Goal: Task Accomplishment & Management: Use online tool/utility

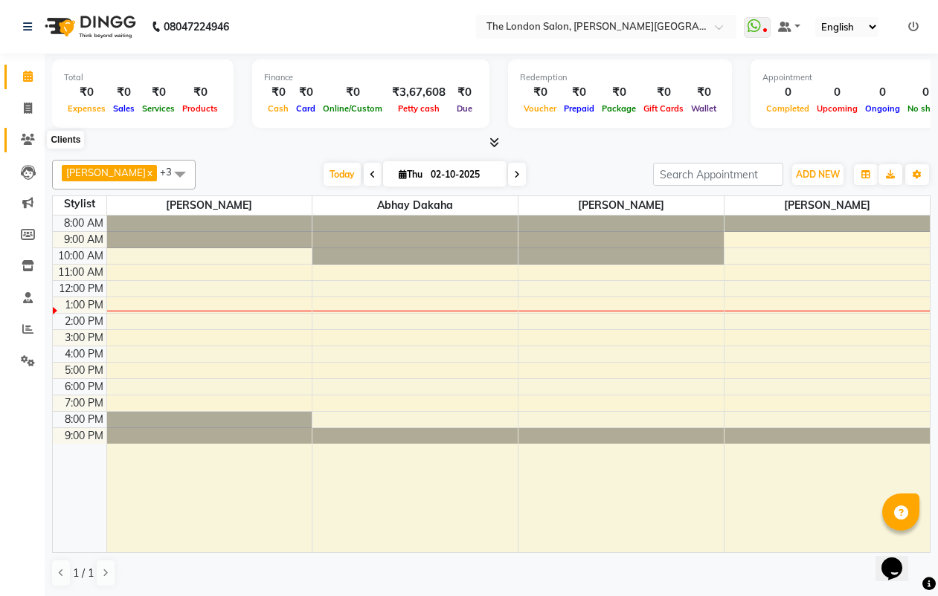
click at [26, 142] on icon at bounding box center [28, 139] width 14 height 11
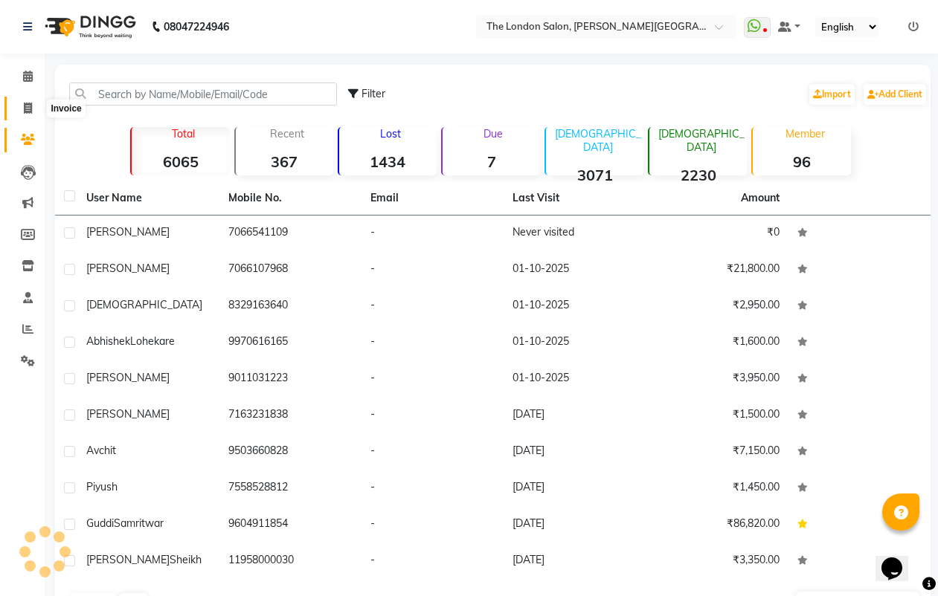
click at [25, 107] on icon at bounding box center [28, 108] width 8 height 11
select select "service"
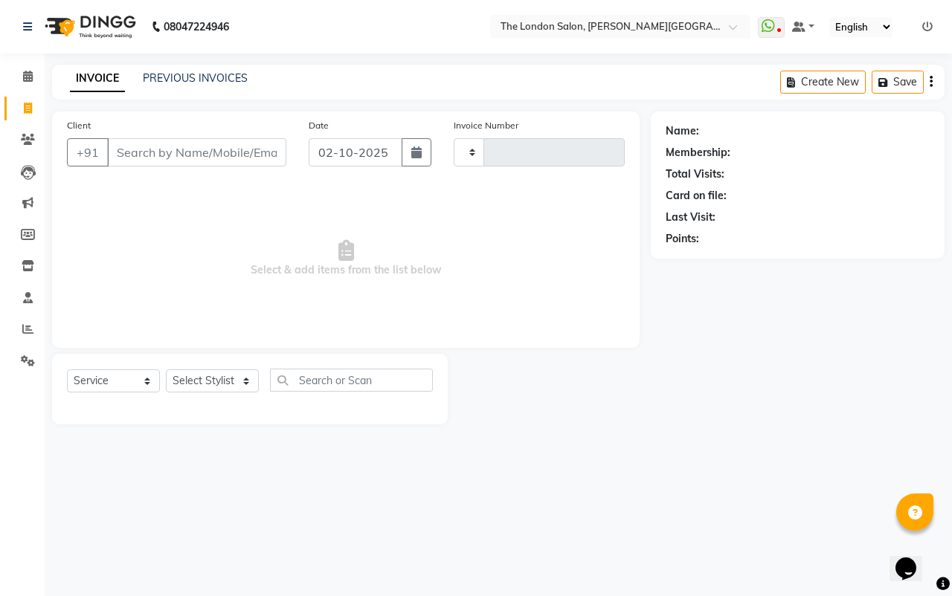
click at [167, 148] on input "Client" at bounding box center [196, 152] width 179 height 28
type input "1193"
select select "4682"
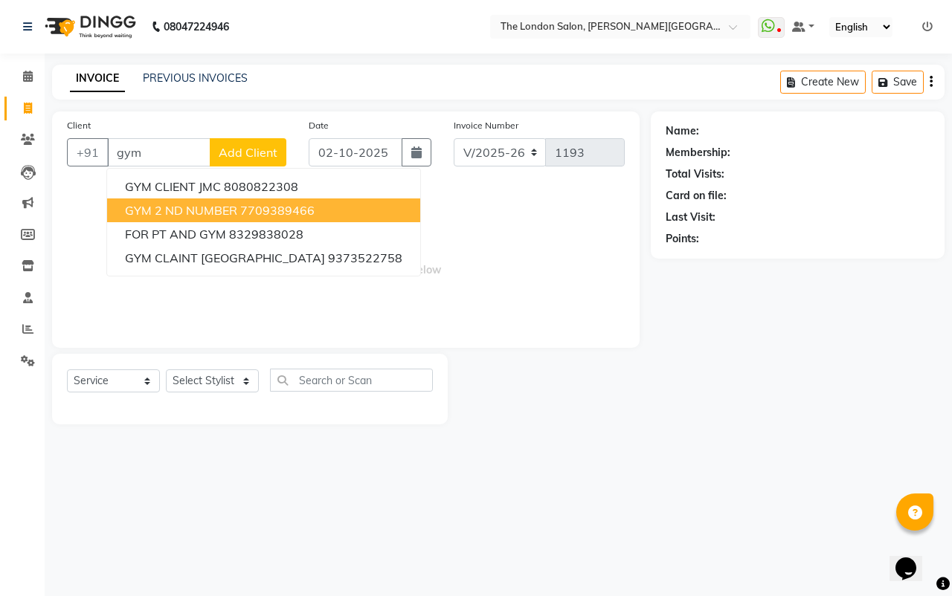
click at [173, 204] on span "GYM 2 ND NUMBER" at bounding box center [181, 210] width 112 height 15
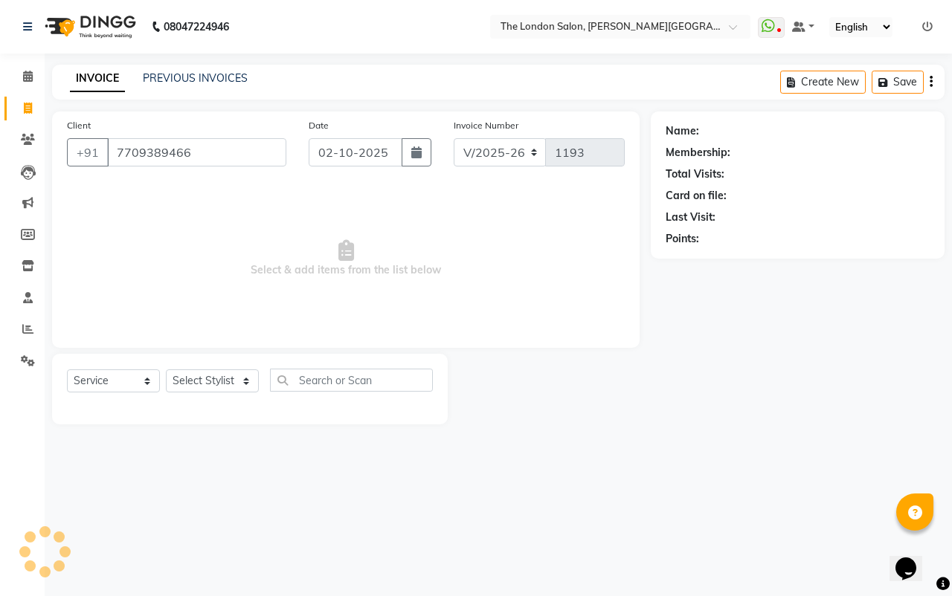
type input "7709389466"
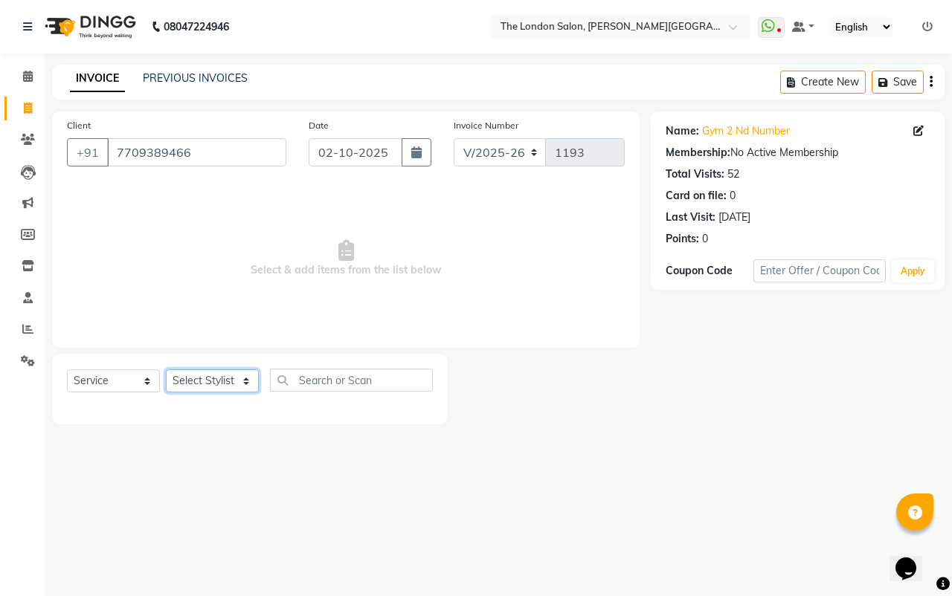
click at [213, 373] on select "Select Stylist Abhay dakaha [PERSON_NAME] Akash [PERSON_NAME] [PERSON_NAME] [PE…" at bounding box center [212, 381] width 93 height 23
select select "66755"
click at [166, 370] on select "Select Stylist Abhay dakaha [PERSON_NAME] Akash [PERSON_NAME] [PERSON_NAME] [PE…" at bounding box center [212, 381] width 93 height 23
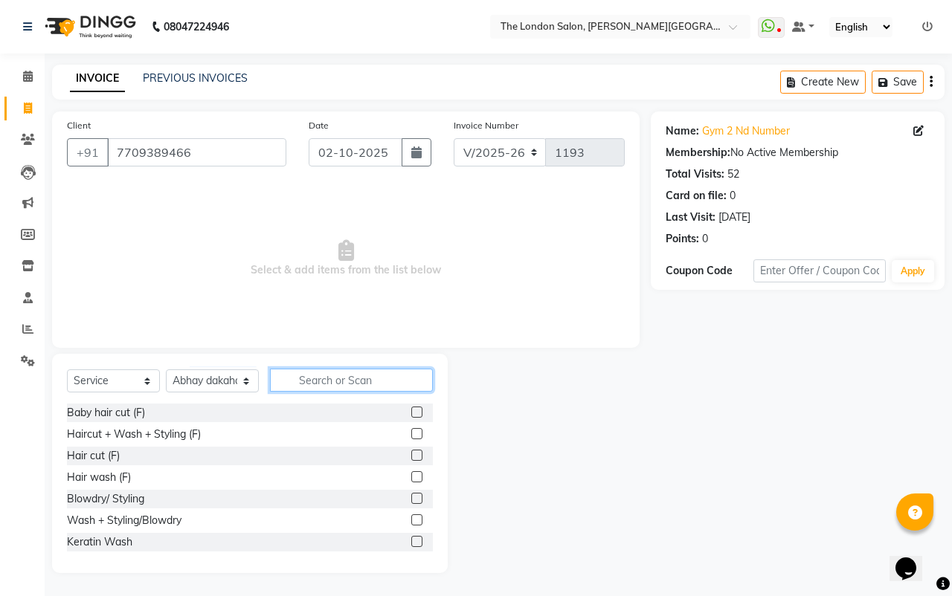
click at [353, 378] on input "text" at bounding box center [351, 380] width 163 height 23
type input "wash"
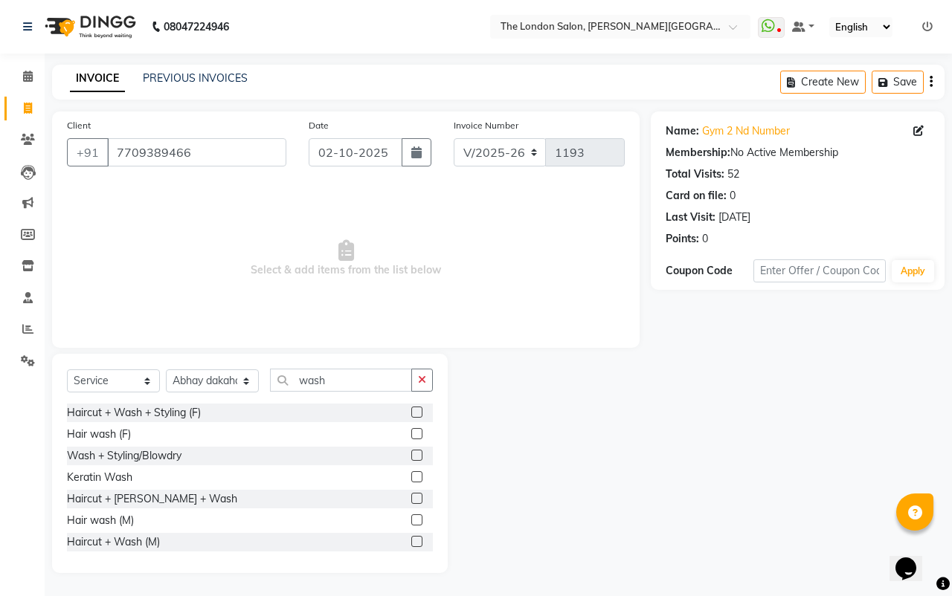
click at [411, 522] on label at bounding box center [416, 520] width 11 height 11
click at [411, 522] on input "checkbox" at bounding box center [416, 521] width 10 height 10
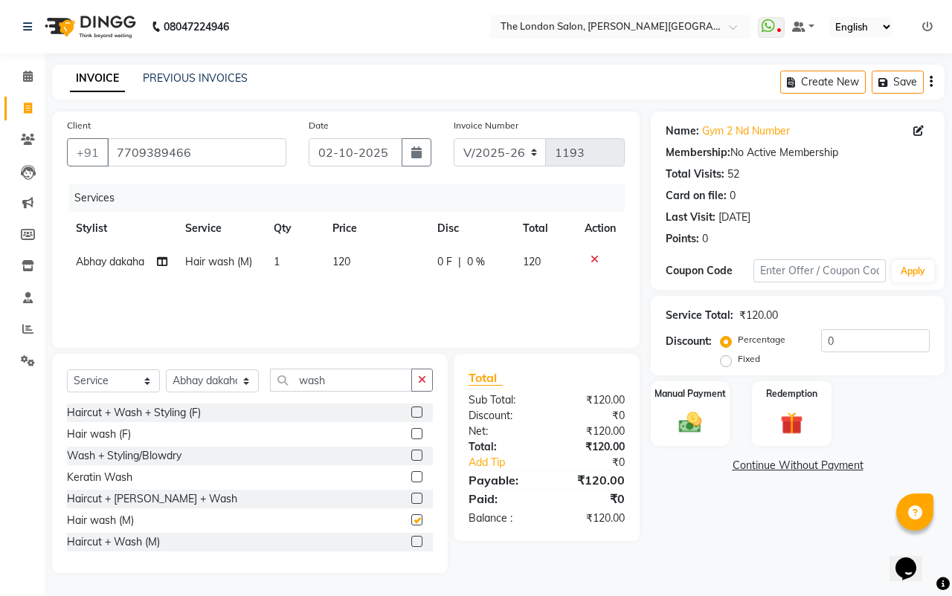
checkbox input "false"
click at [357, 254] on td "120" at bounding box center [376, 261] width 106 height 33
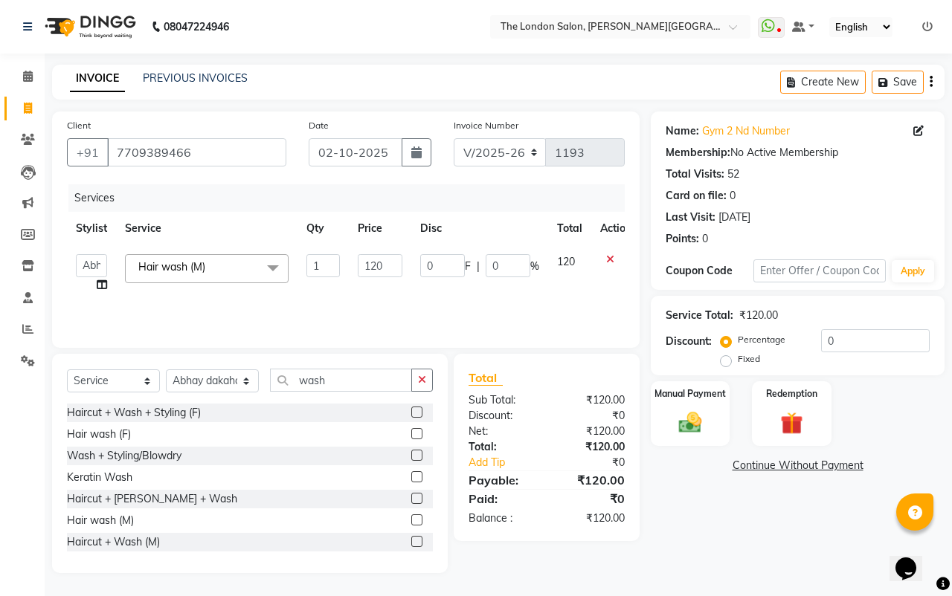
click at [405, 262] on td "120" at bounding box center [380, 273] width 62 height 57
click at [360, 273] on input "120" at bounding box center [380, 265] width 45 height 23
click at [383, 264] on input "120" at bounding box center [380, 265] width 45 height 23
click at [395, 257] on input "120" at bounding box center [380, 265] width 45 height 23
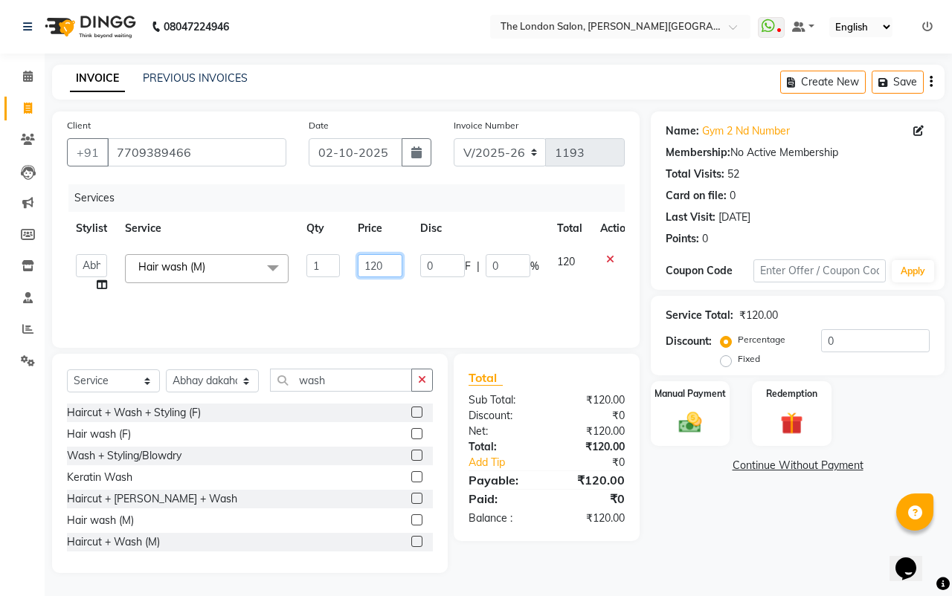
click at [393, 265] on input "120" at bounding box center [380, 265] width 45 height 23
type input "150"
click at [721, 483] on div "Name: Gym 2 Nd Number Membership: No Active Membership Total Visits: 52 Card on…" at bounding box center [803, 343] width 305 height 462
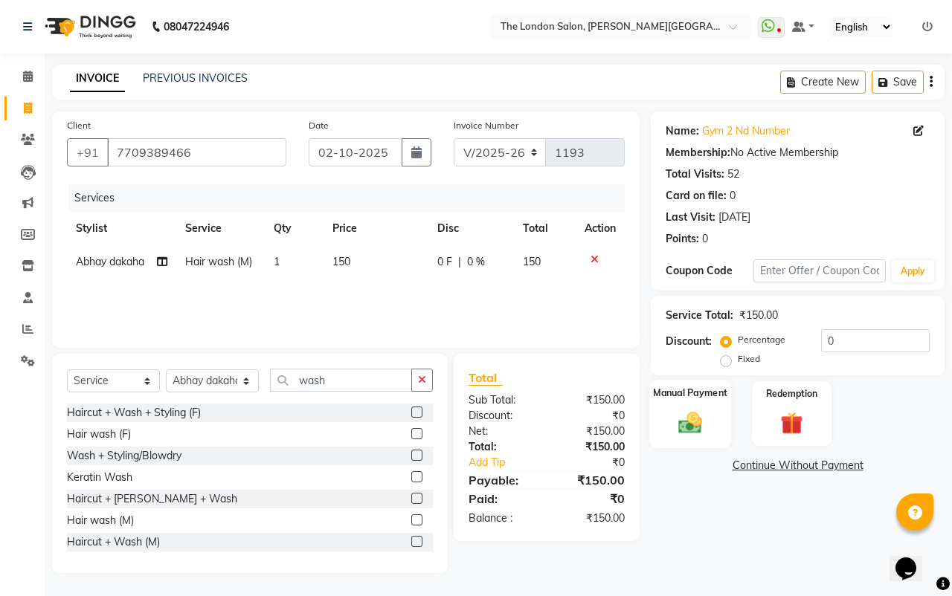
click at [704, 436] on img at bounding box center [690, 423] width 39 height 28
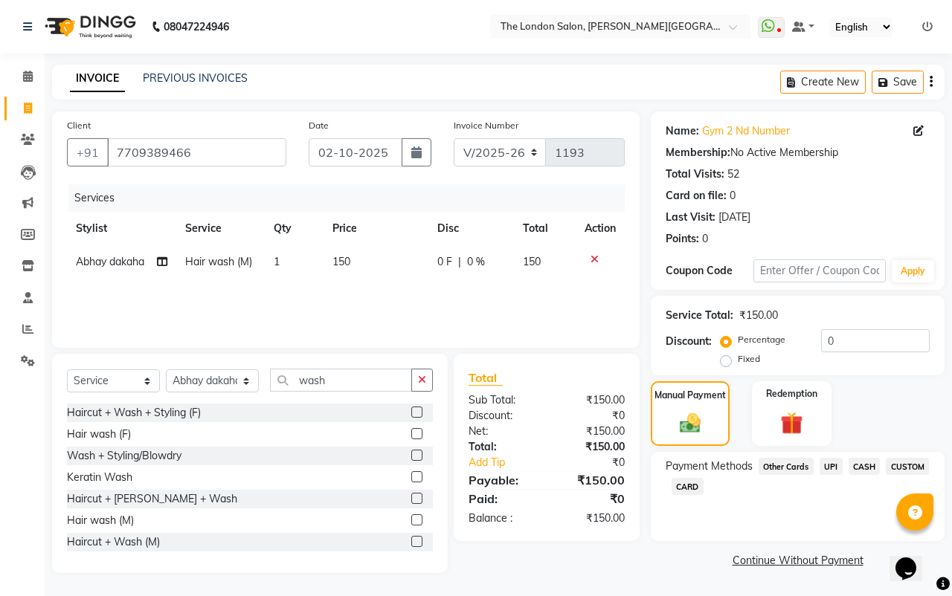
click at [857, 468] on span "CASH" at bounding box center [864, 466] width 32 height 17
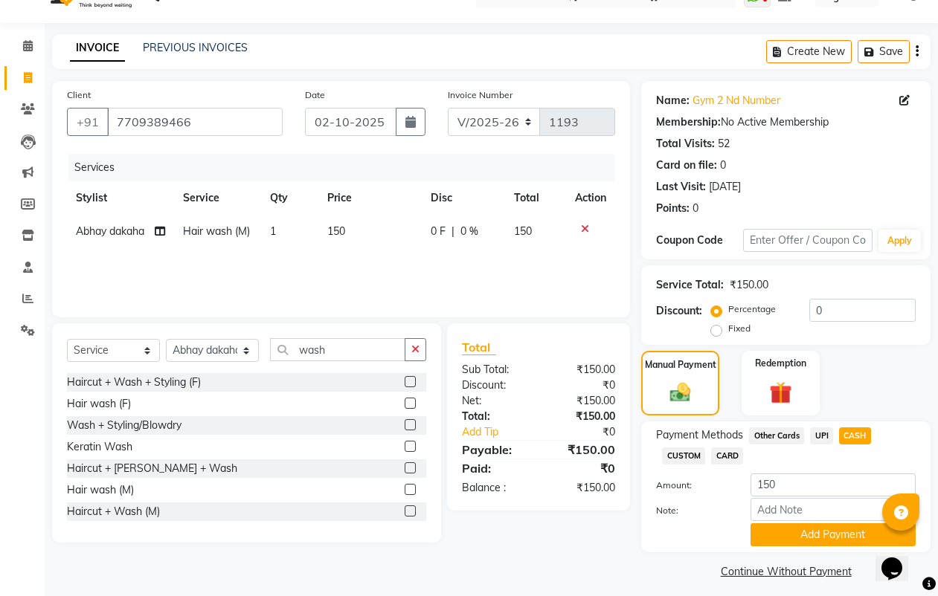
scroll to position [39, 0]
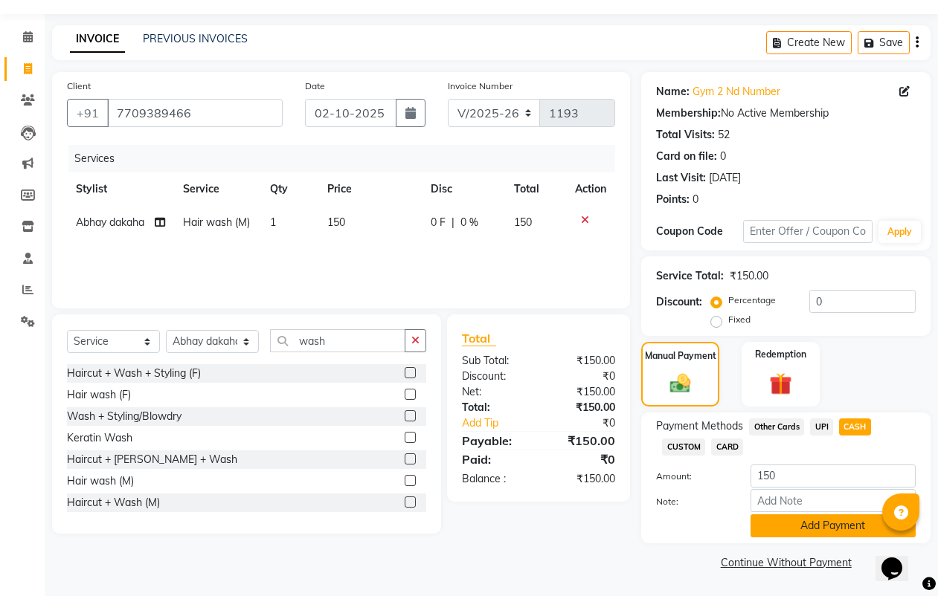
click at [820, 526] on button "Add Payment" at bounding box center [832, 526] width 165 height 23
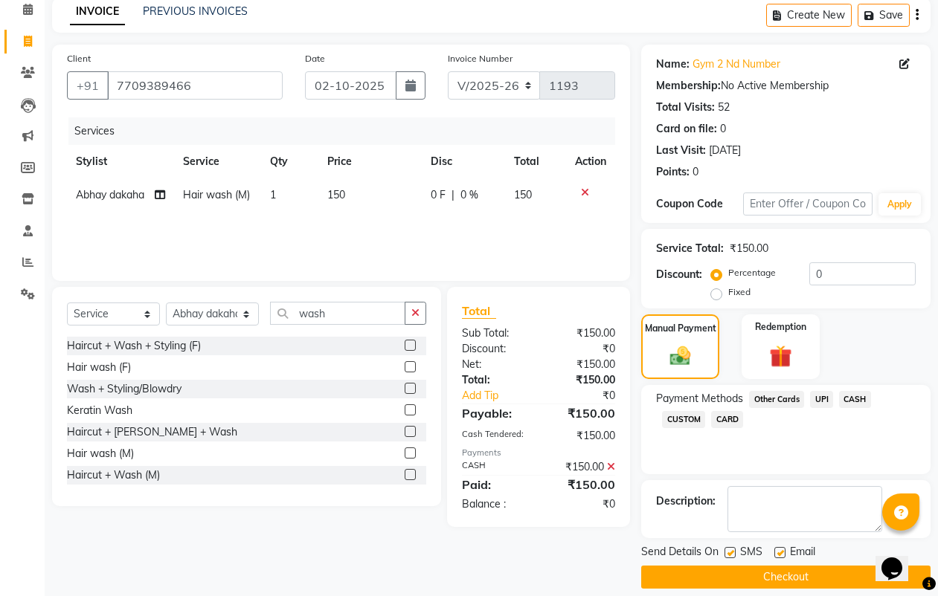
scroll to position [82, 0]
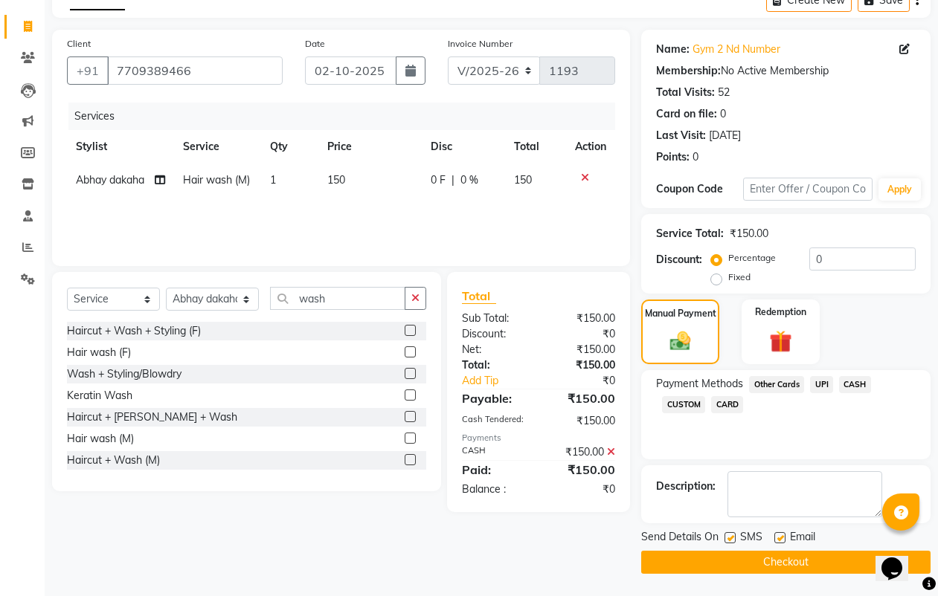
click at [734, 567] on button "Checkout" at bounding box center [785, 562] width 289 height 23
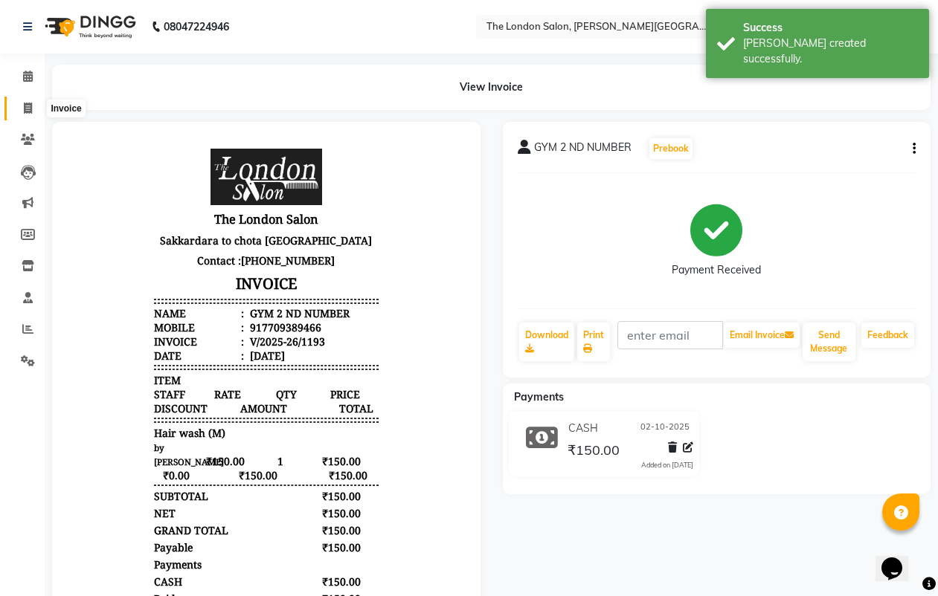
click at [28, 106] on icon at bounding box center [28, 108] width 8 height 11
select select "service"
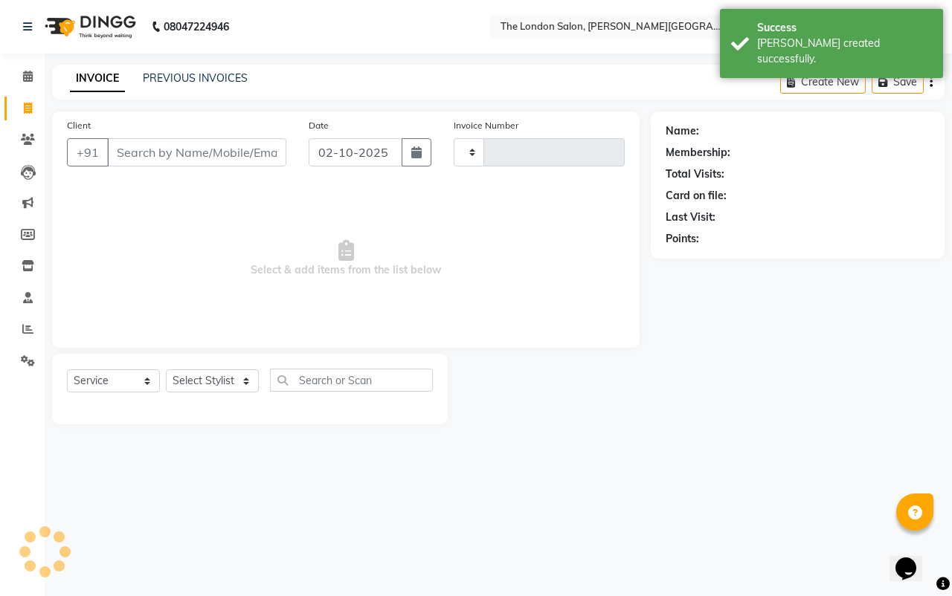
type input "1194"
select select "4682"
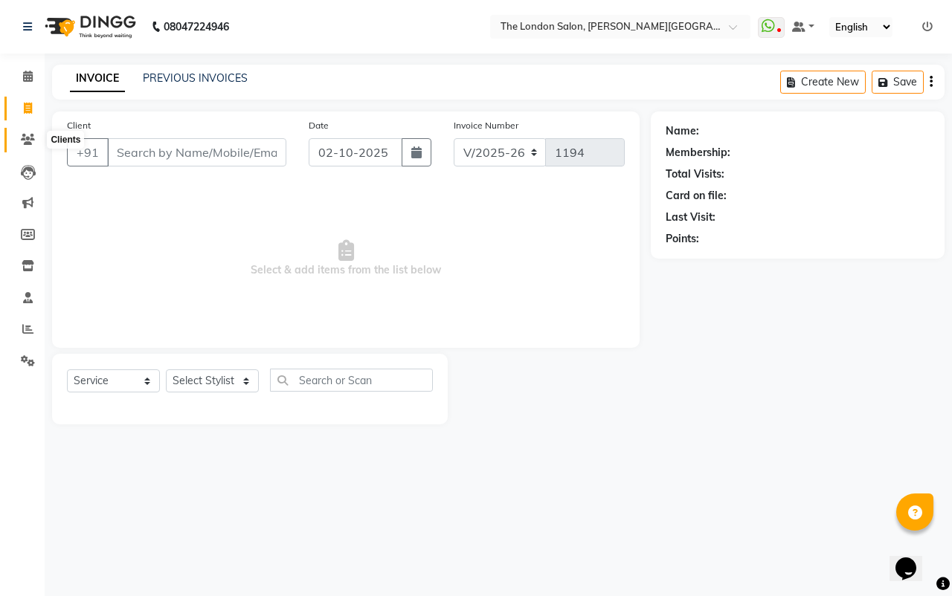
click at [22, 132] on span at bounding box center [28, 140] width 26 height 17
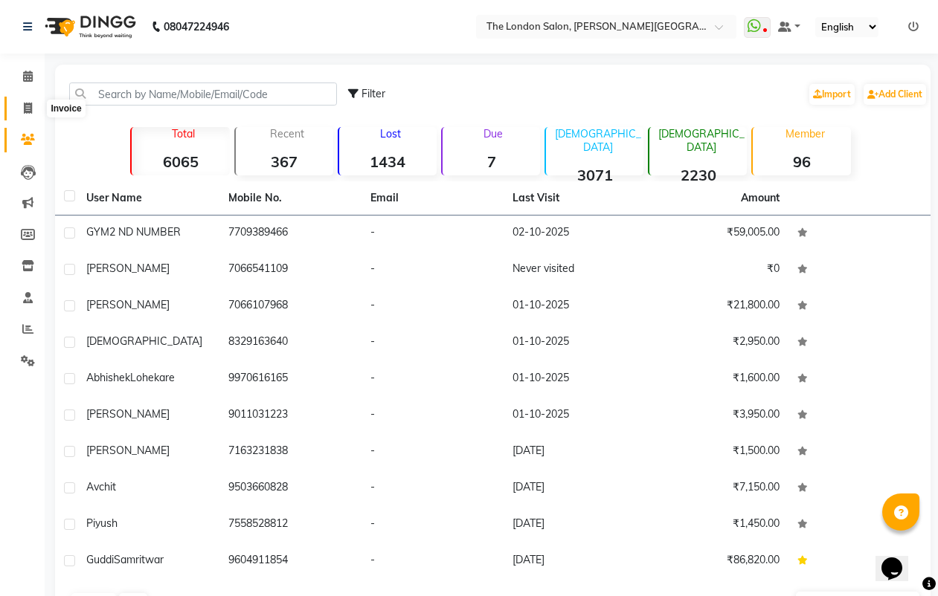
click at [25, 100] on span at bounding box center [28, 108] width 26 height 17
select select "service"
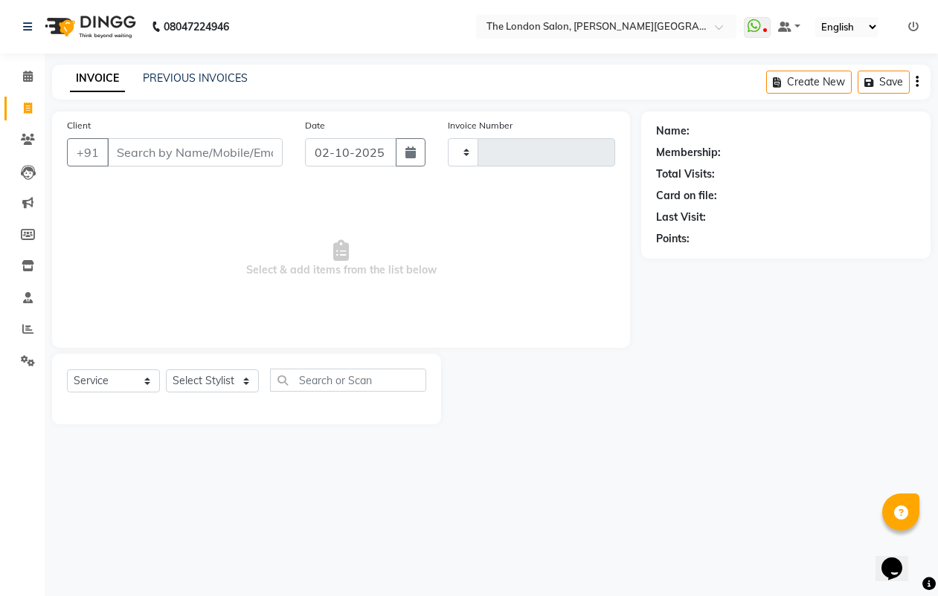
type input "1194"
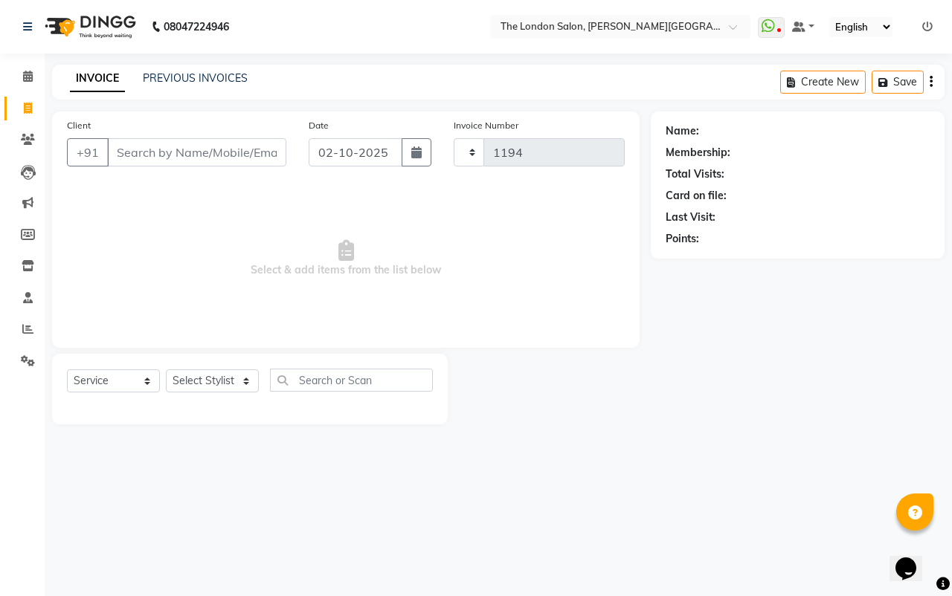
select select "4682"
click at [152, 161] on input "Client" at bounding box center [196, 152] width 179 height 28
click at [153, 161] on input "Client" at bounding box center [196, 152] width 179 height 28
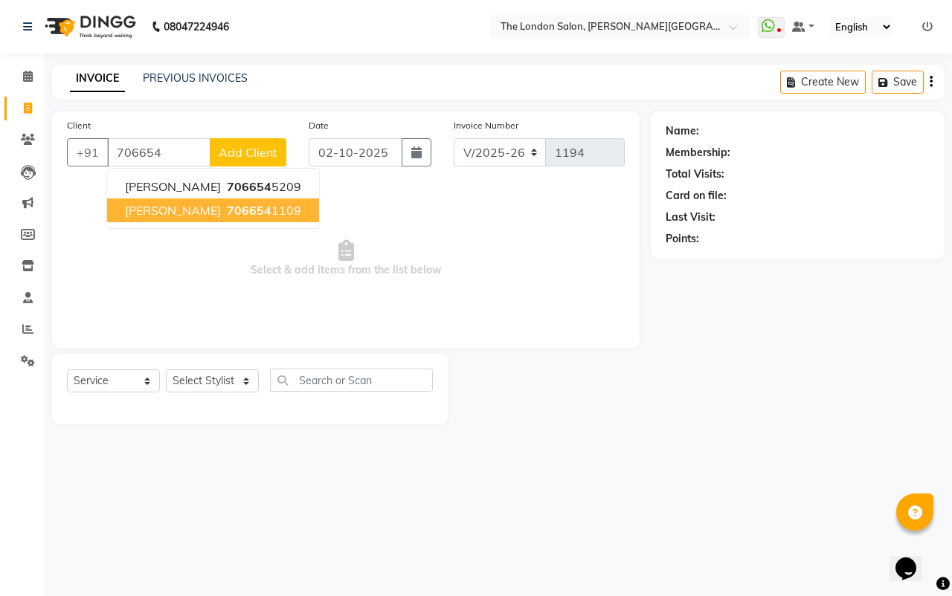
click at [251, 209] on ngb-highlight "706654 1109" at bounding box center [262, 210] width 77 height 15
type input "7066541109"
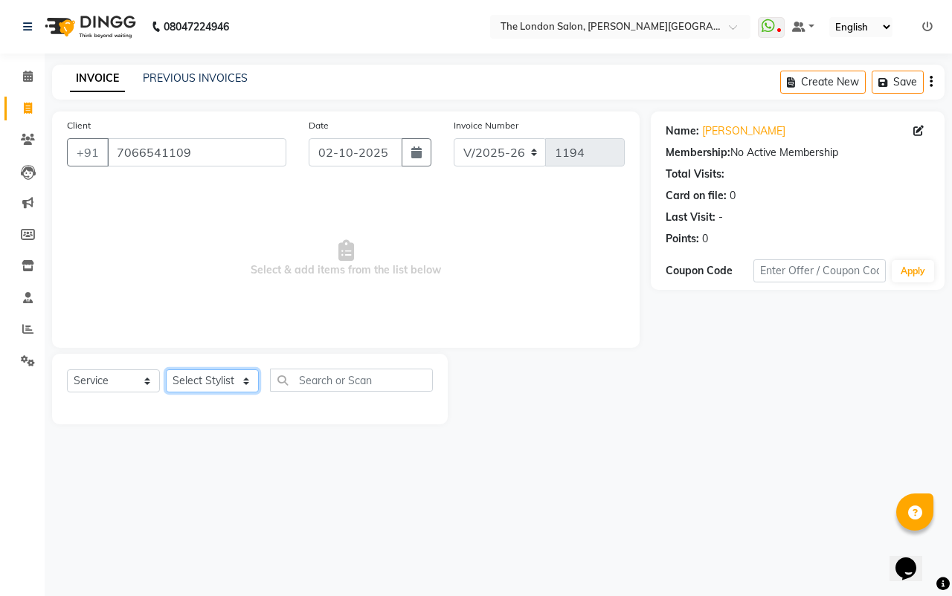
click at [217, 385] on select "Select Stylist Abhay dakaha [PERSON_NAME] Akash [PERSON_NAME] [PERSON_NAME] [PE…" at bounding box center [212, 381] width 93 height 23
select select "49569"
click at [166, 370] on select "Select Stylist Abhay dakaha [PERSON_NAME] Akash [PERSON_NAME] [PERSON_NAME] [PE…" at bounding box center [212, 381] width 93 height 23
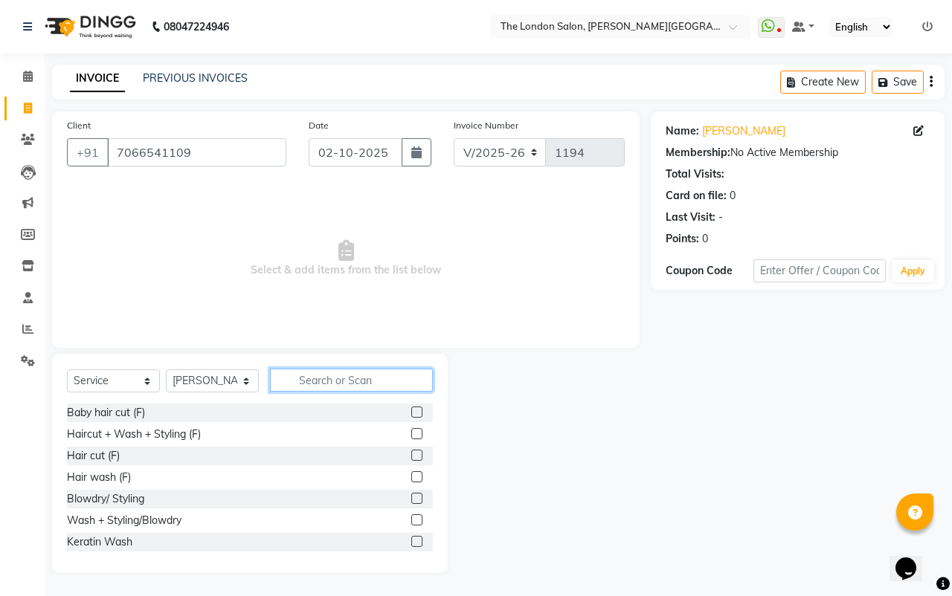
click at [336, 374] on input "text" at bounding box center [351, 380] width 163 height 23
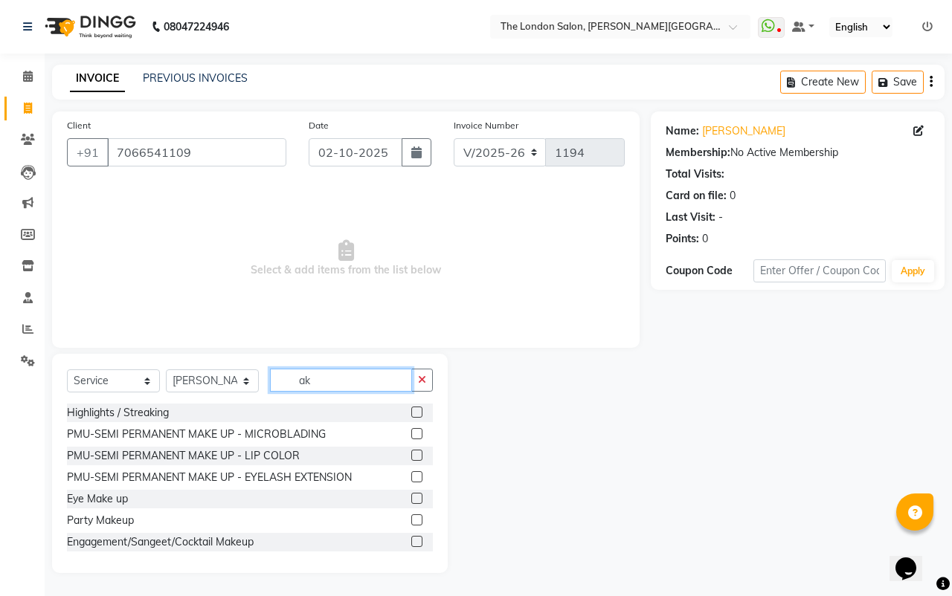
type input "a"
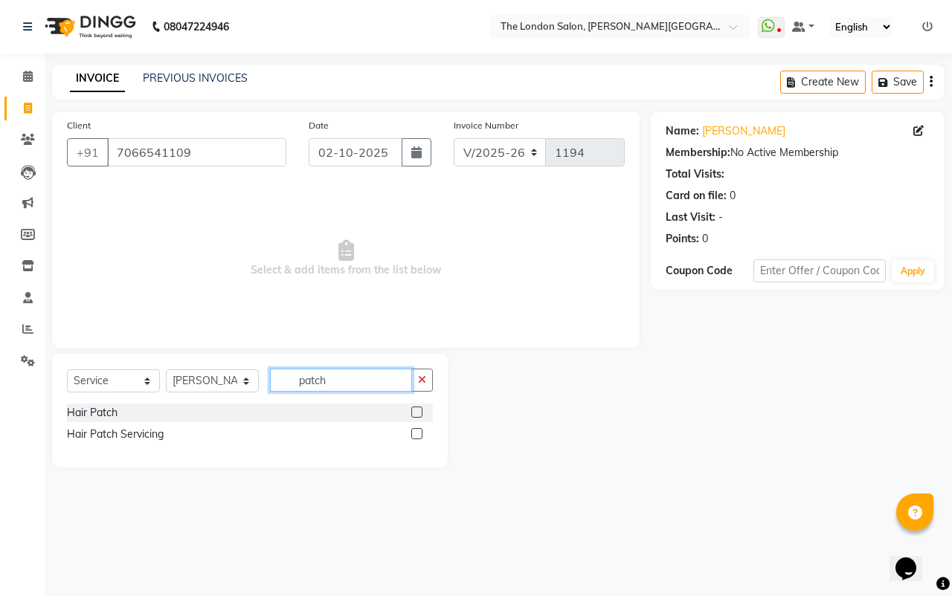
type input "patch"
click at [419, 413] on label at bounding box center [416, 412] width 11 height 11
click at [419, 413] on input "checkbox" at bounding box center [416, 413] width 10 height 10
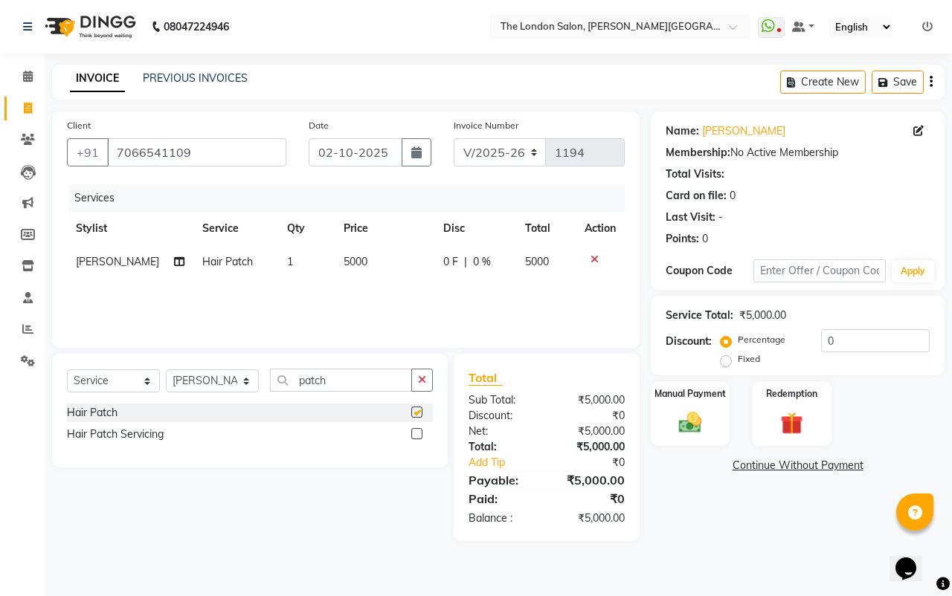
checkbox input "false"
click at [381, 274] on td "5000" at bounding box center [384, 261] width 99 height 33
select select "49569"
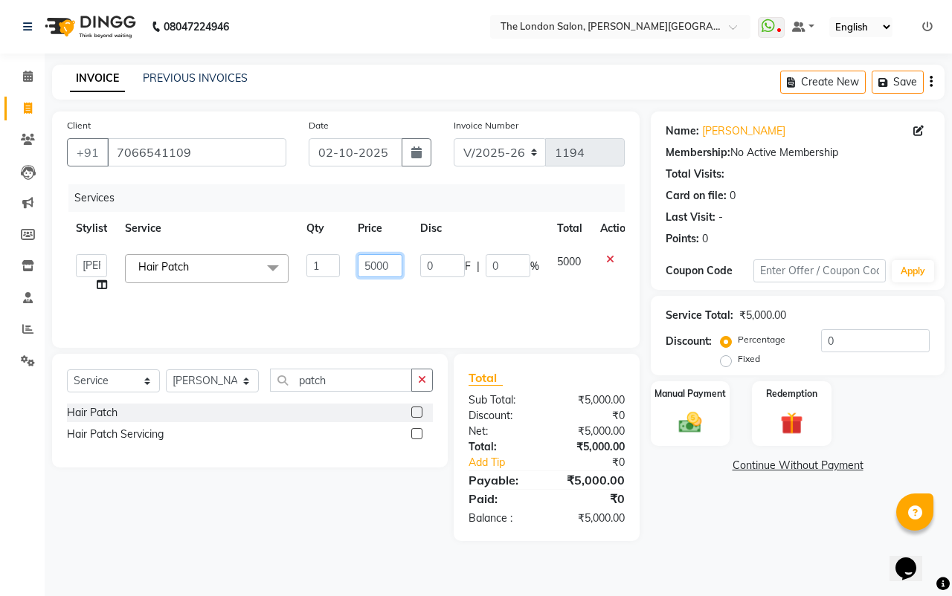
click at [389, 269] on input "5000" at bounding box center [380, 265] width 45 height 23
type input "5"
type input "6000"
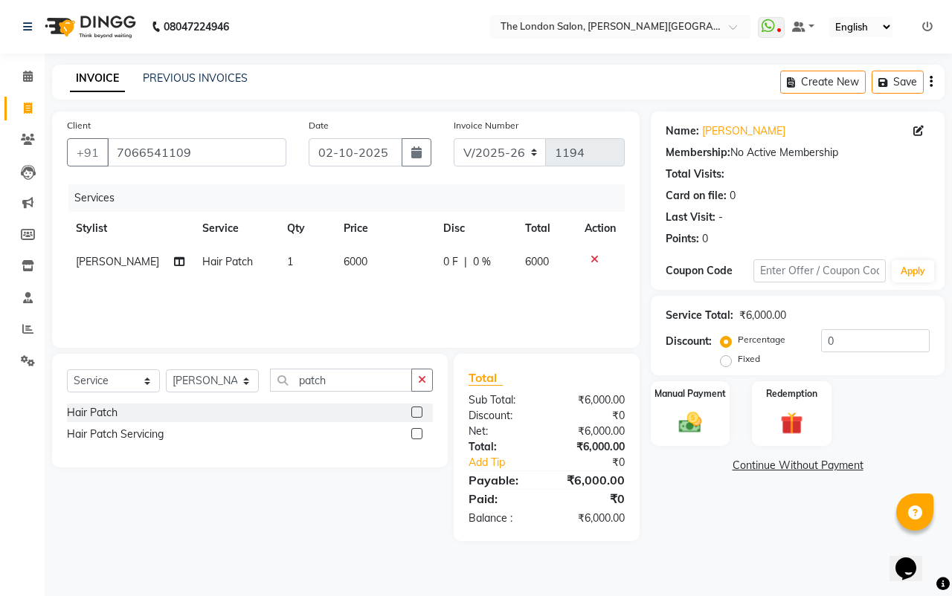
click at [703, 509] on div "Name: [PERSON_NAME] Membership: No Active Membership Total Visits: Card on file…" at bounding box center [803, 327] width 305 height 430
click at [342, 269] on td "6000" at bounding box center [384, 261] width 99 height 33
select select "49569"
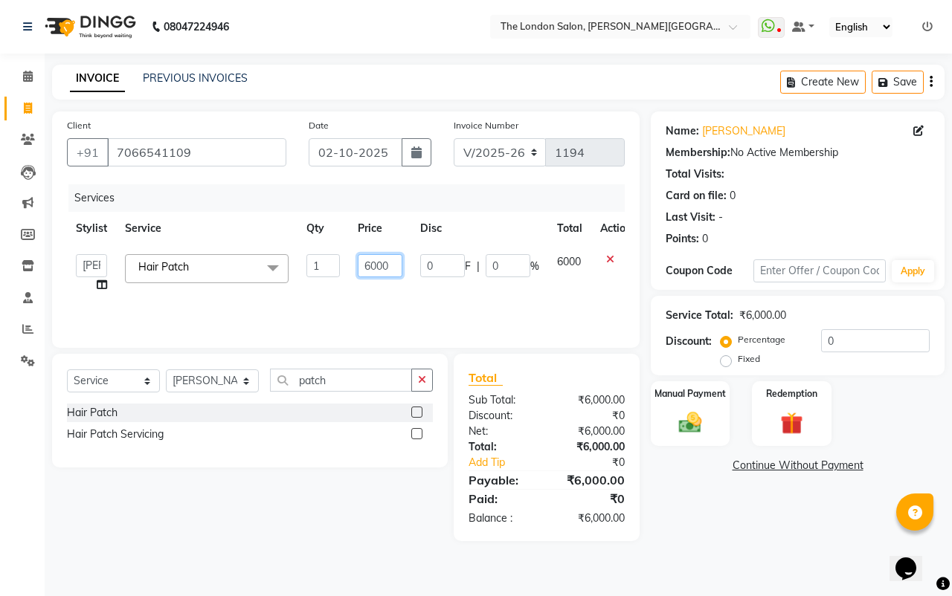
click at [369, 263] on input "6000" at bounding box center [380, 265] width 45 height 23
type input "9000"
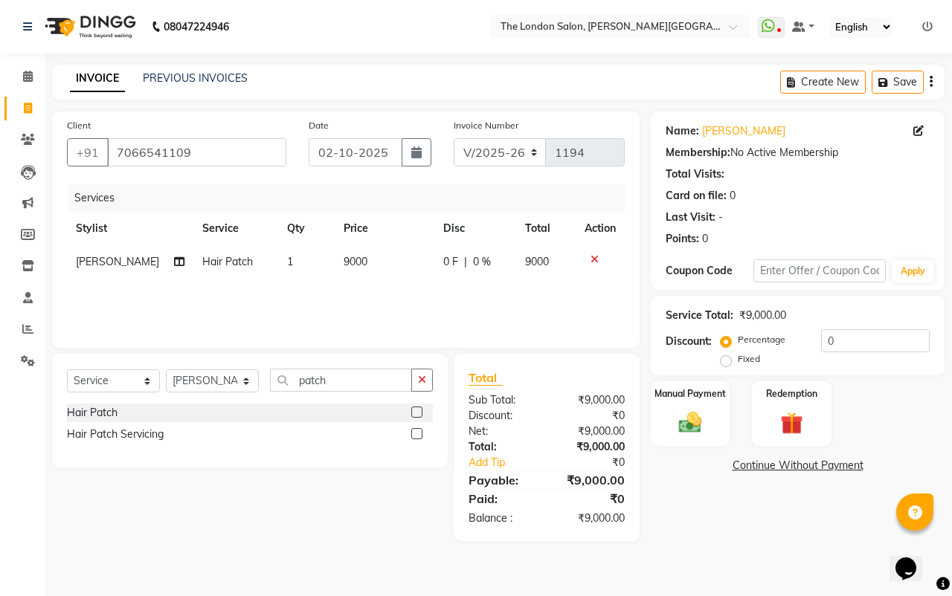
click at [667, 470] on link "Continue Without Payment" at bounding box center [798, 466] width 288 height 16
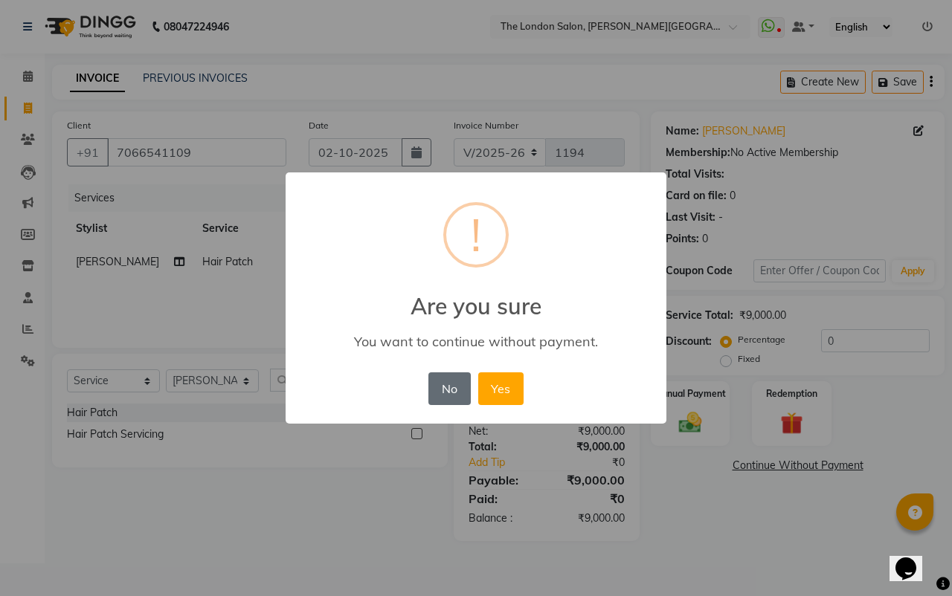
click at [431, 386] on button "No" at bounding box center [449, 389] width 42 height 33
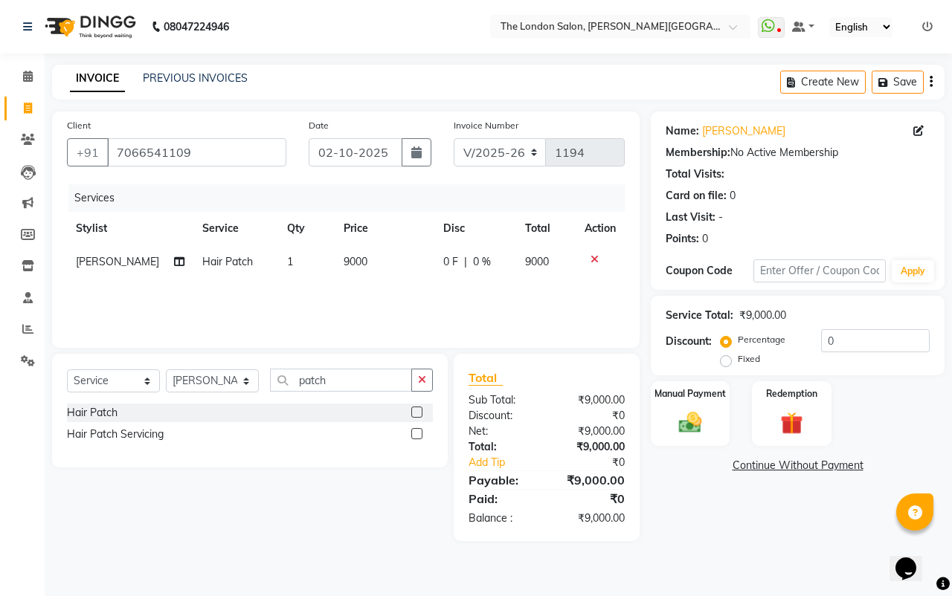
click at [709, 519] on div "Name: [PERSON_NAME] Membership: No Active Membership Total Visits: Card on file…" at bounding box center [803, 327] width 305 height 430
click at [707, 439] on div "Manual Payment" at bounding box center [690, 414] width 83 height 68
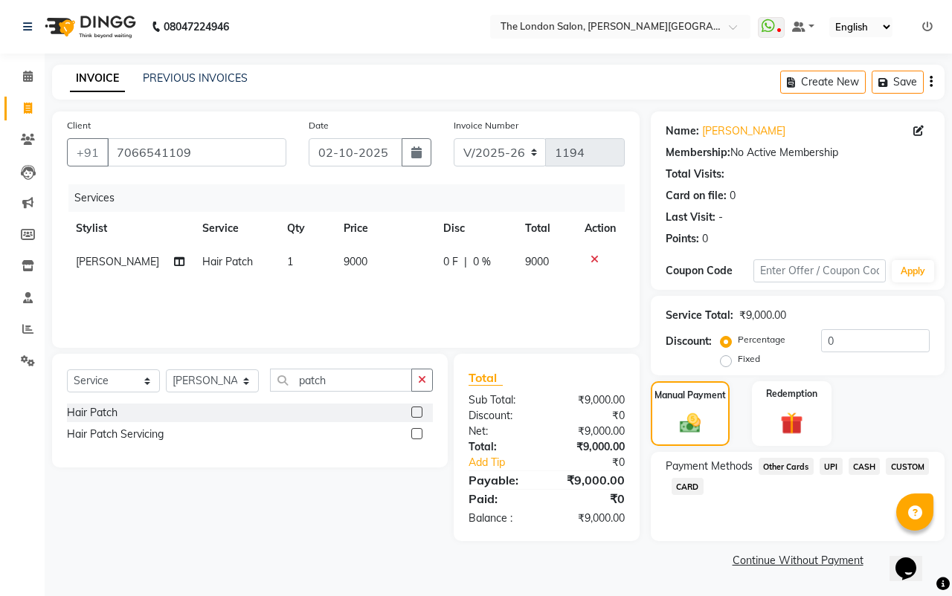
click at [857, 464] on span "CASH" at bounding box center [864, 466] width 32 height 17
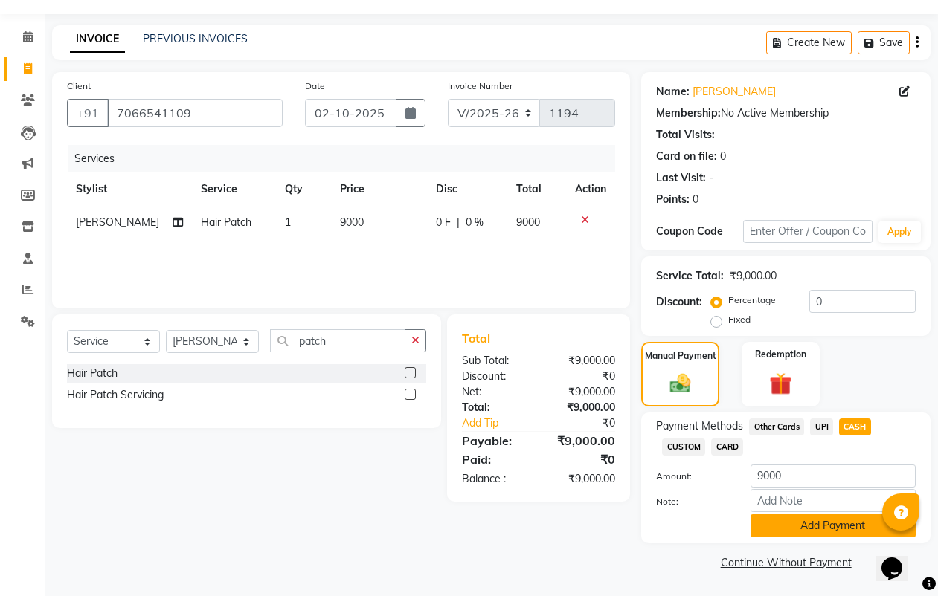
click at [825, 529] on button "Add Payment" at bounding box center [832, 526] width 165 height 23
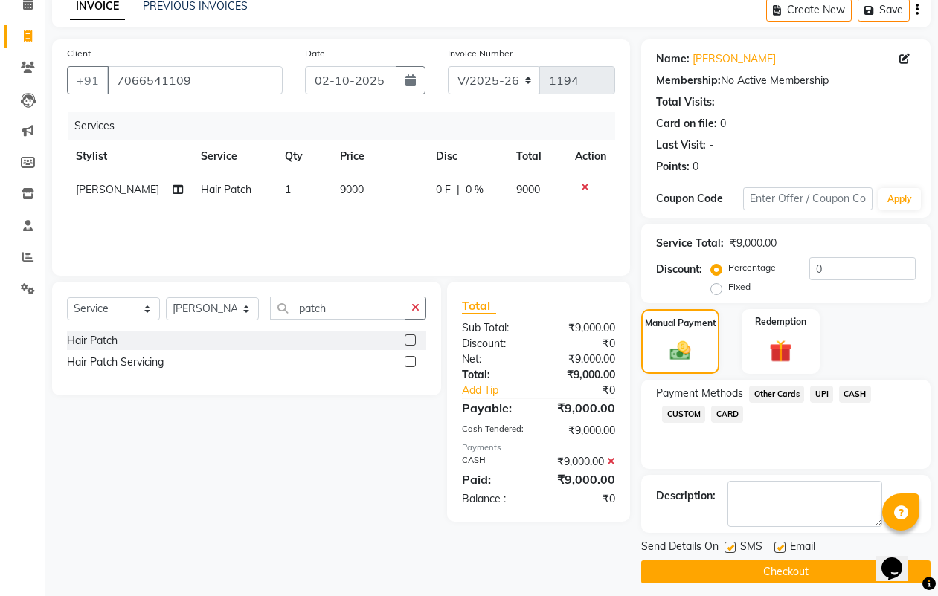
scroll to position [82, 0]
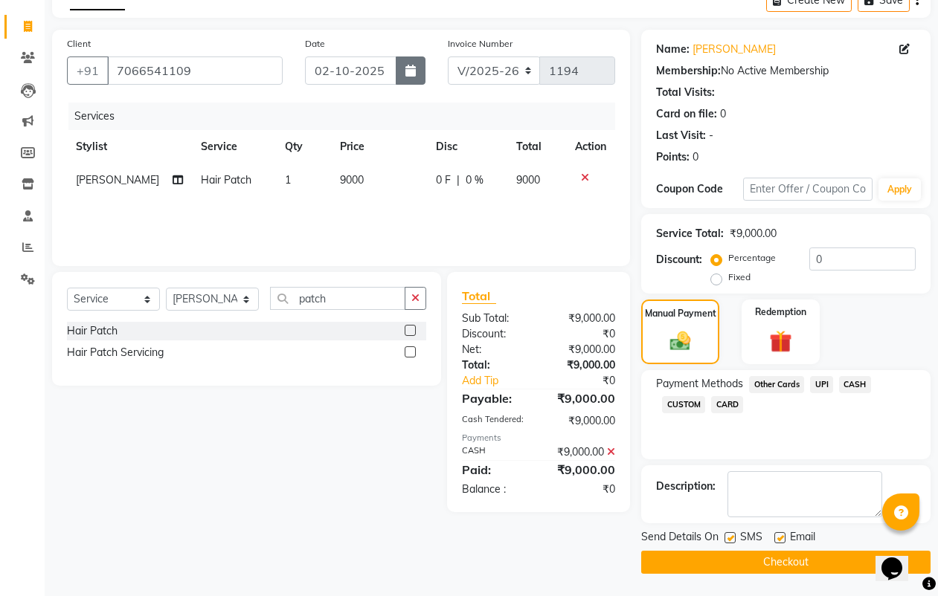
click at [407, 74] on icon "button" at bounding box center [410, 71] width 10 height 12
select select "10"
select select "2025"
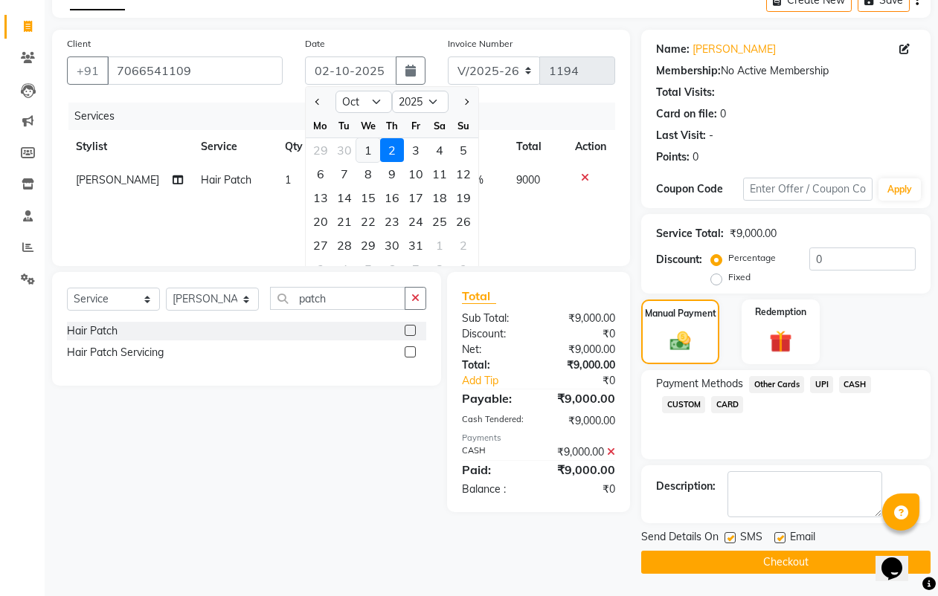
click at [371, 138] on div "1" at bounding box center [368, 150] width 24 height 24
type input "01-10-2025"
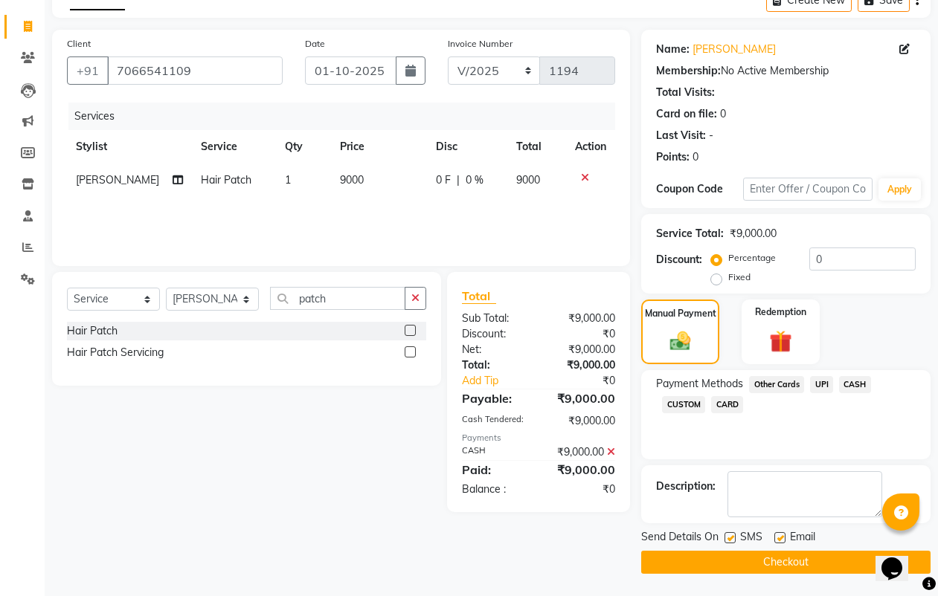
click at [767, 567] on button "Checkout" at bounding box center [785, 562] width 289 height 23
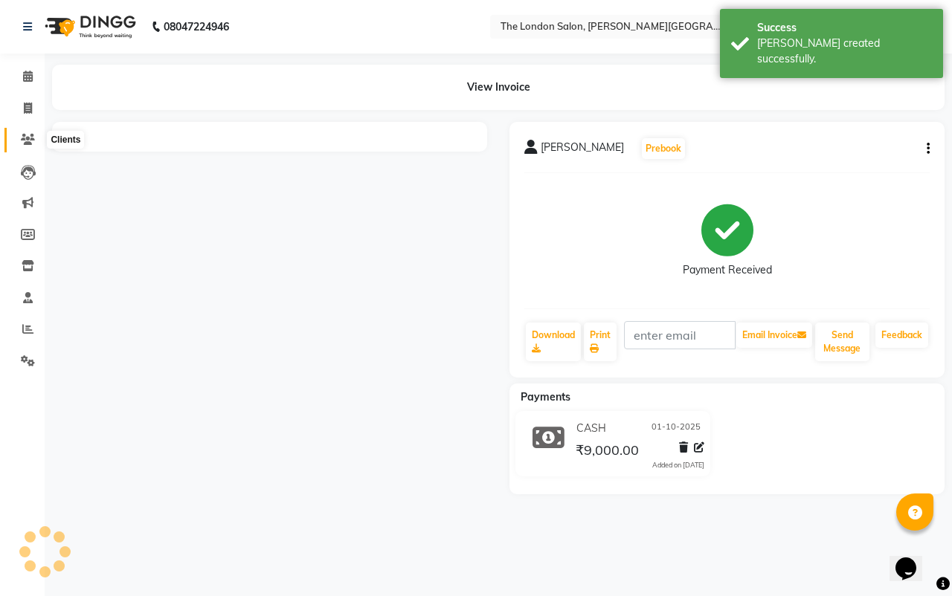
click at [30, 141] on icon at bounding box center [28, 139] width 14 height 11
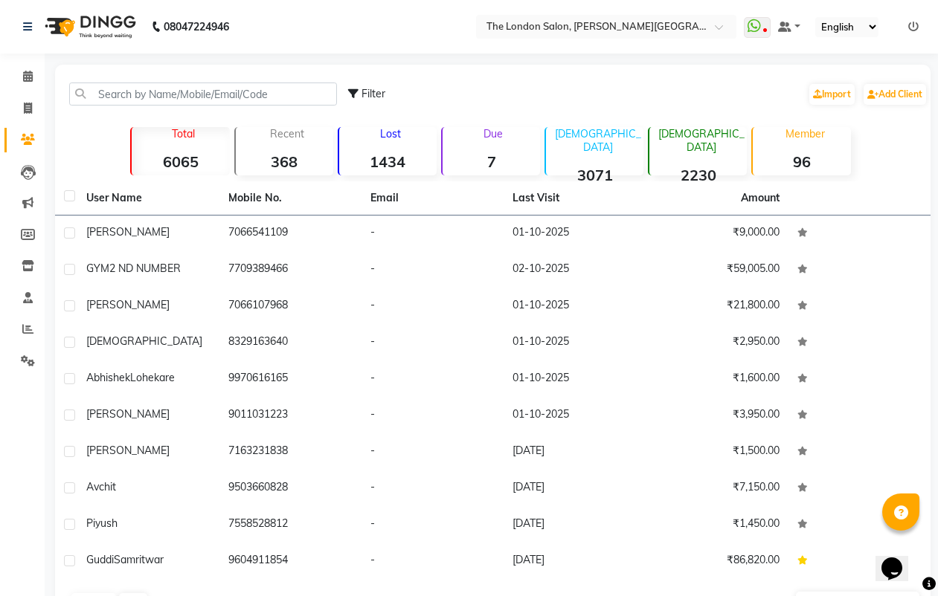
click at [25, 91] on li "Calendar" at bounding box center [22, 77] width 45 height 32
click at [25, 100] on link "Invoice" at bounding box center [22, 109] width 36 height 25
select select "service"
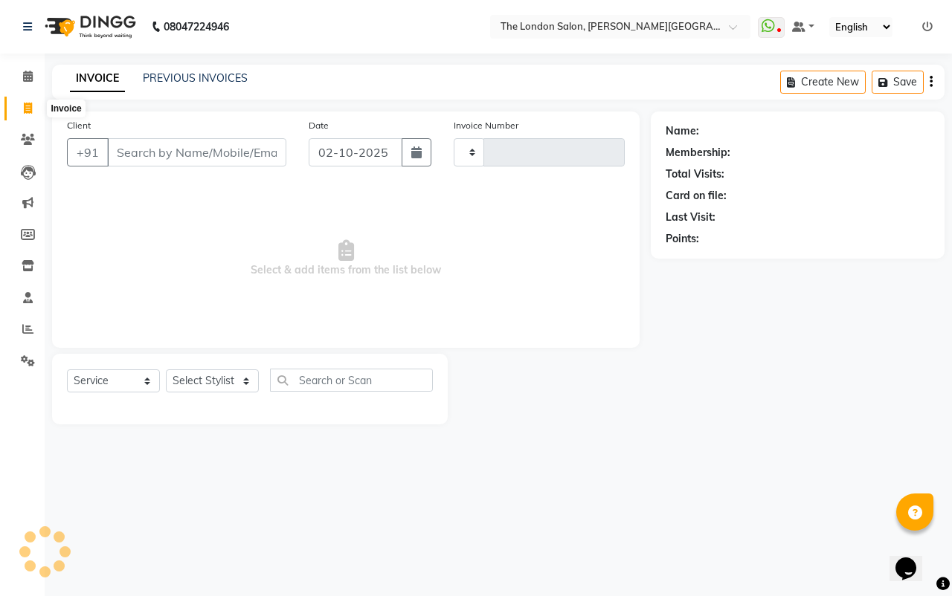
type input "1195"
click at [25, 100] on span at bounding box center [28, 108] width 26 height 17
select select "service"
click at [25, 79] on icon at bounding box center [28, 76] width 10 height 11
